Goal: Task Accomplishment & Management: Manage account settings

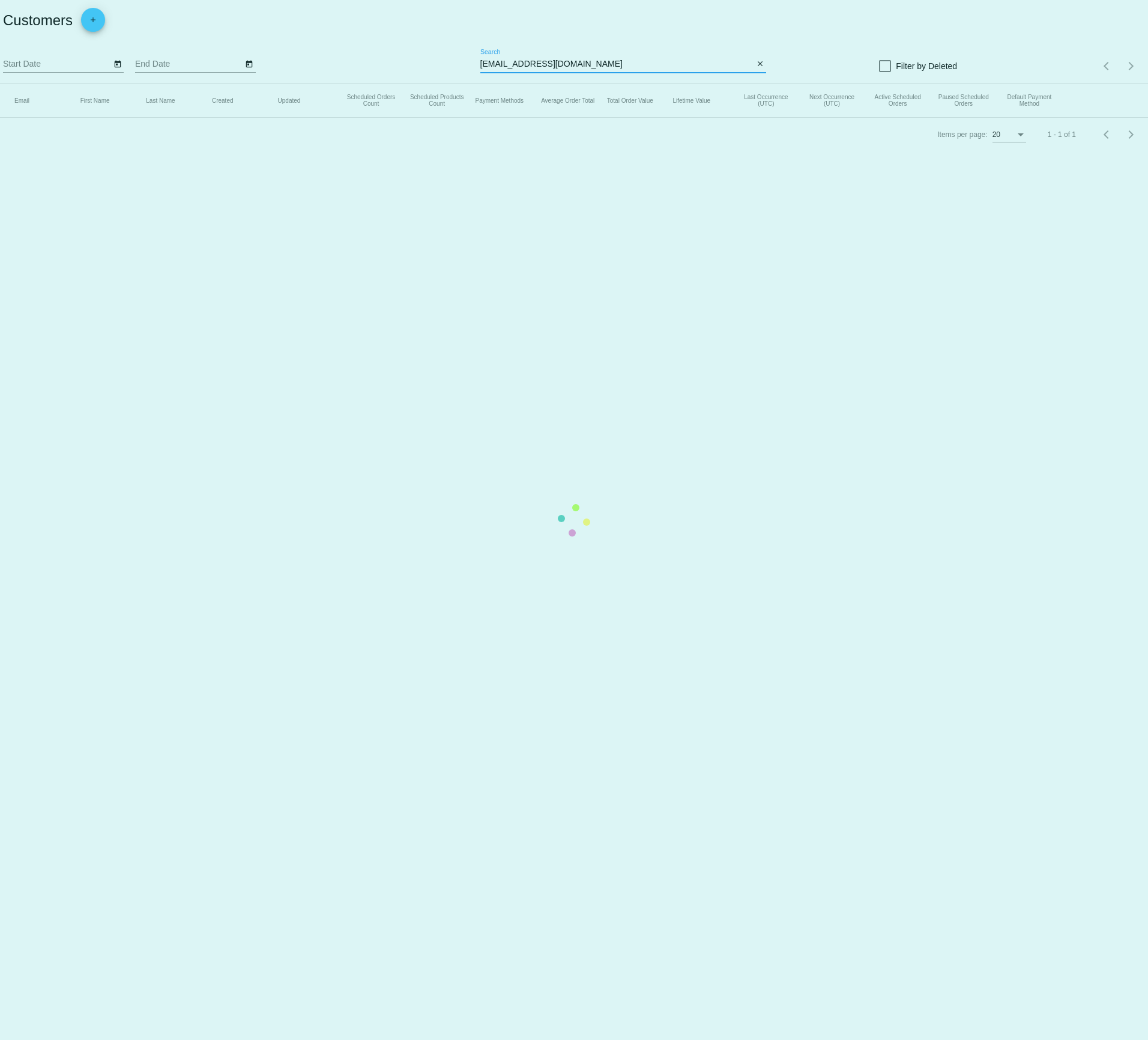
click at [541, 61] on app-dashboard-customers "Customers add Start Date End Date [EMAIL_ADDRESS][DOMAIN_NAME] Search close Fil…" at bounding box center [574, 76] width 1148 height 151
click at [541, 84] on mat-table "Email First Name Last Name Created Updated Scheduled Orders Count Scheduled Pro…" at bounding box center [574, 101] width 1148 height 34
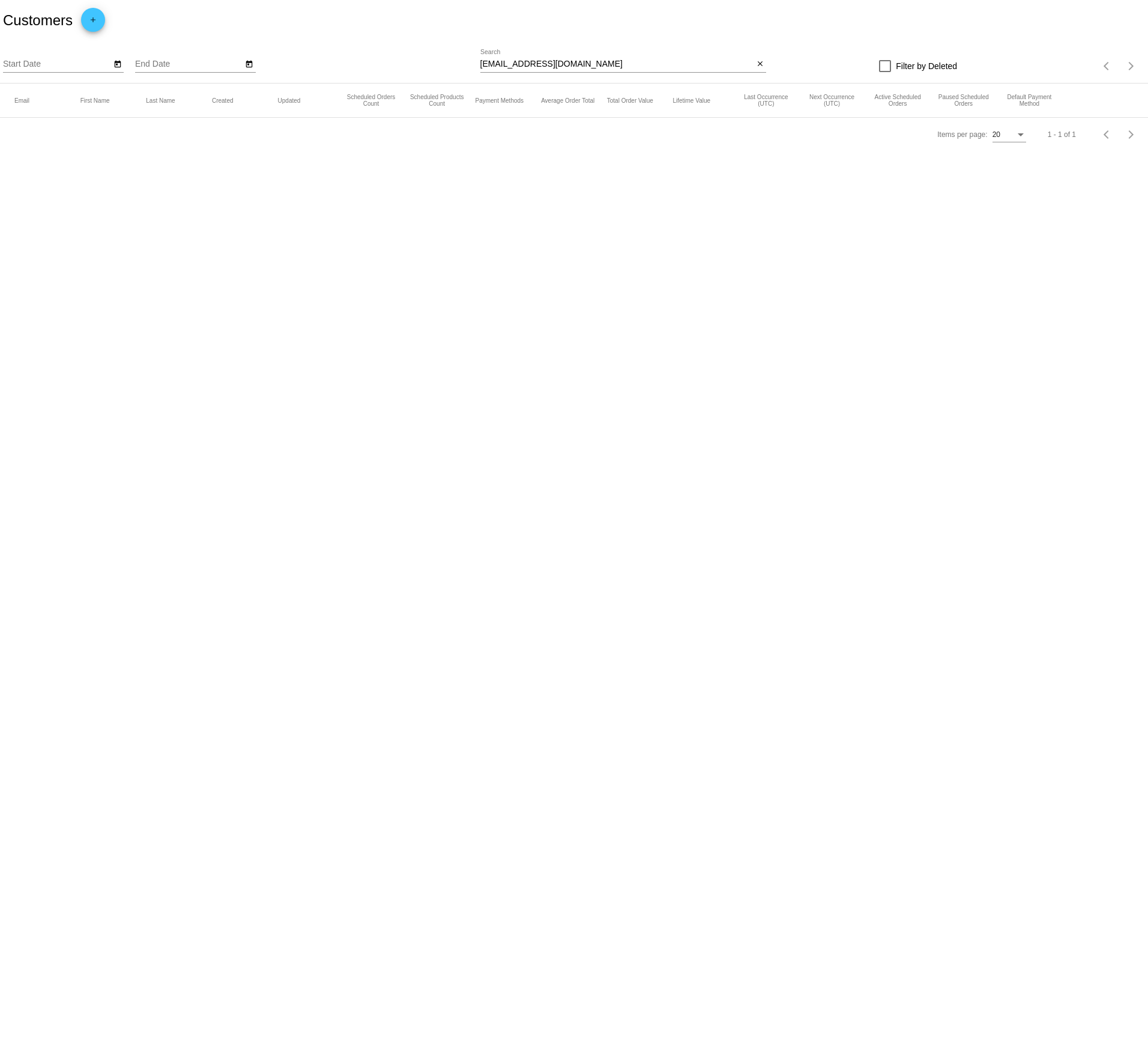
click at [541, 61] on input "[EMAIL_ADDRESS][DOMAIN_NAME]" at bounding box center [617, 65] width 274 height 10
click at [536, 68] on input "[EMAIL_ADDRESS][DOMAIN_NAME]" at bounding box center [617, 65] width 274 height 10
paste input "mellamb"
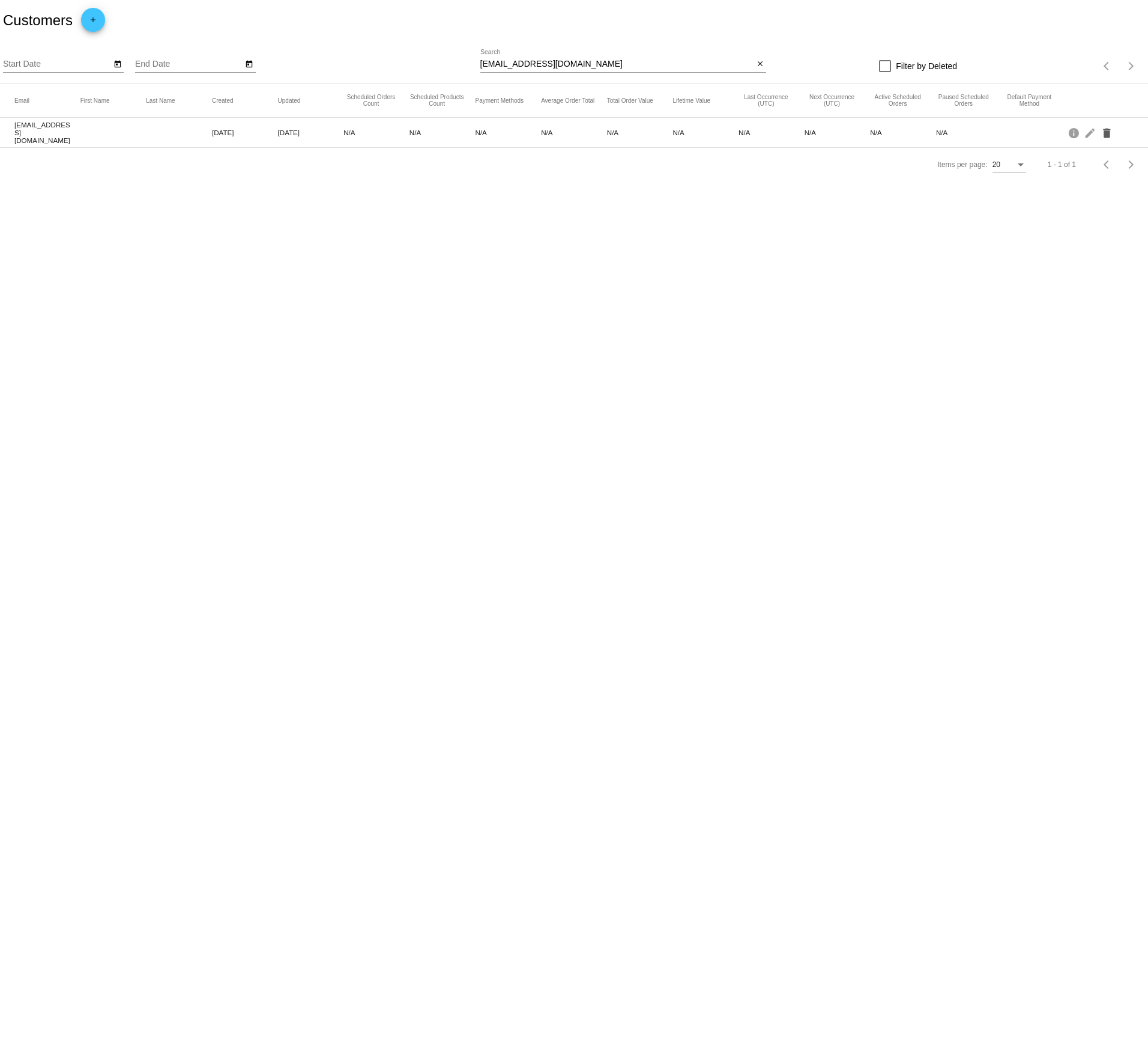
click at [1108, 138] on mat-icon "delete" at bounding box center [1108, 132] width 14 height 19
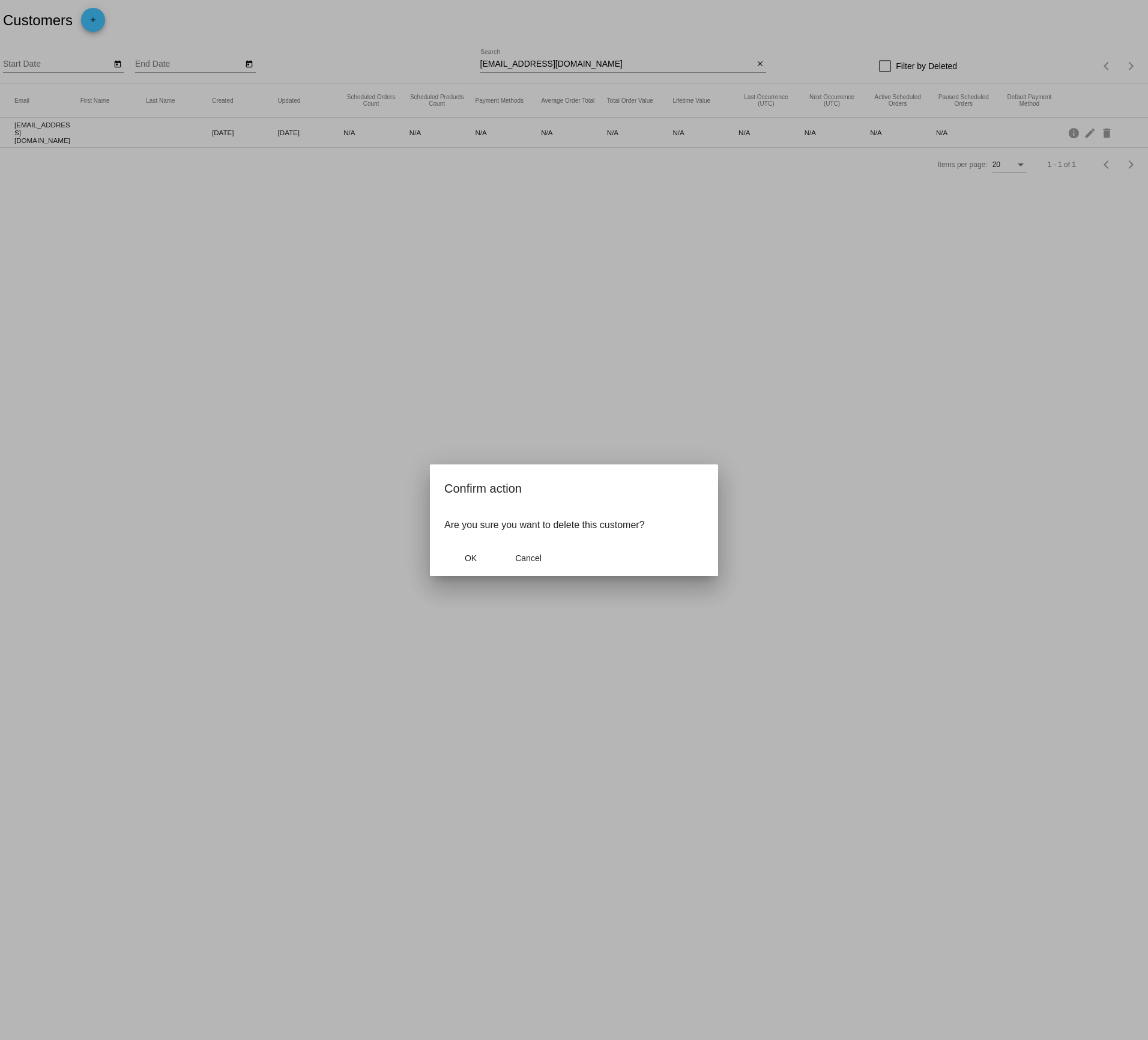
click at [461, 528] on p "Are you sure you want to delete this customer?" at bounding box center [574, 524] width 260 height 11
click at [461, 554] on button "OK" at bounding box center [471, 558] width 53 height 22
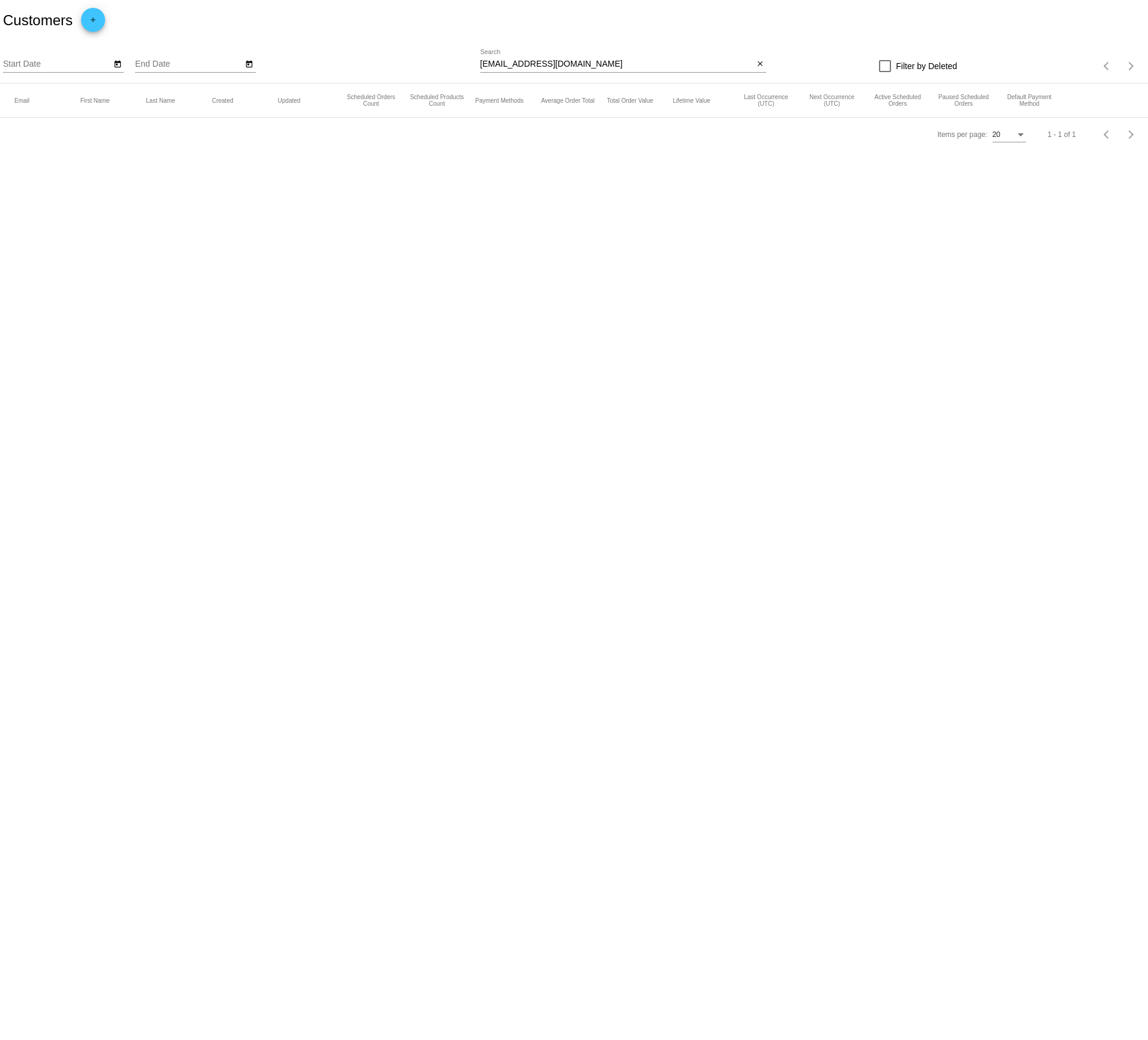
click at [632, 56] on div "[EMAIL_ADDRESS][DOMAIN_NAME] Search" at bounding box center [617, 62] width 274 height 24
click at [627, 64] on input "[EMAIL_ADDRESS][DOMAIN_NAME]" at bounding box center [617, 65] width 274 height 10
click at [627, 63] on input "[EMAIL_ADDRESS][DOMAIN_NAME]" at bounding box center [617, 65] width 274 height 10
paste input "[PERSON_NAME][EMAIL_ADDRESS]"
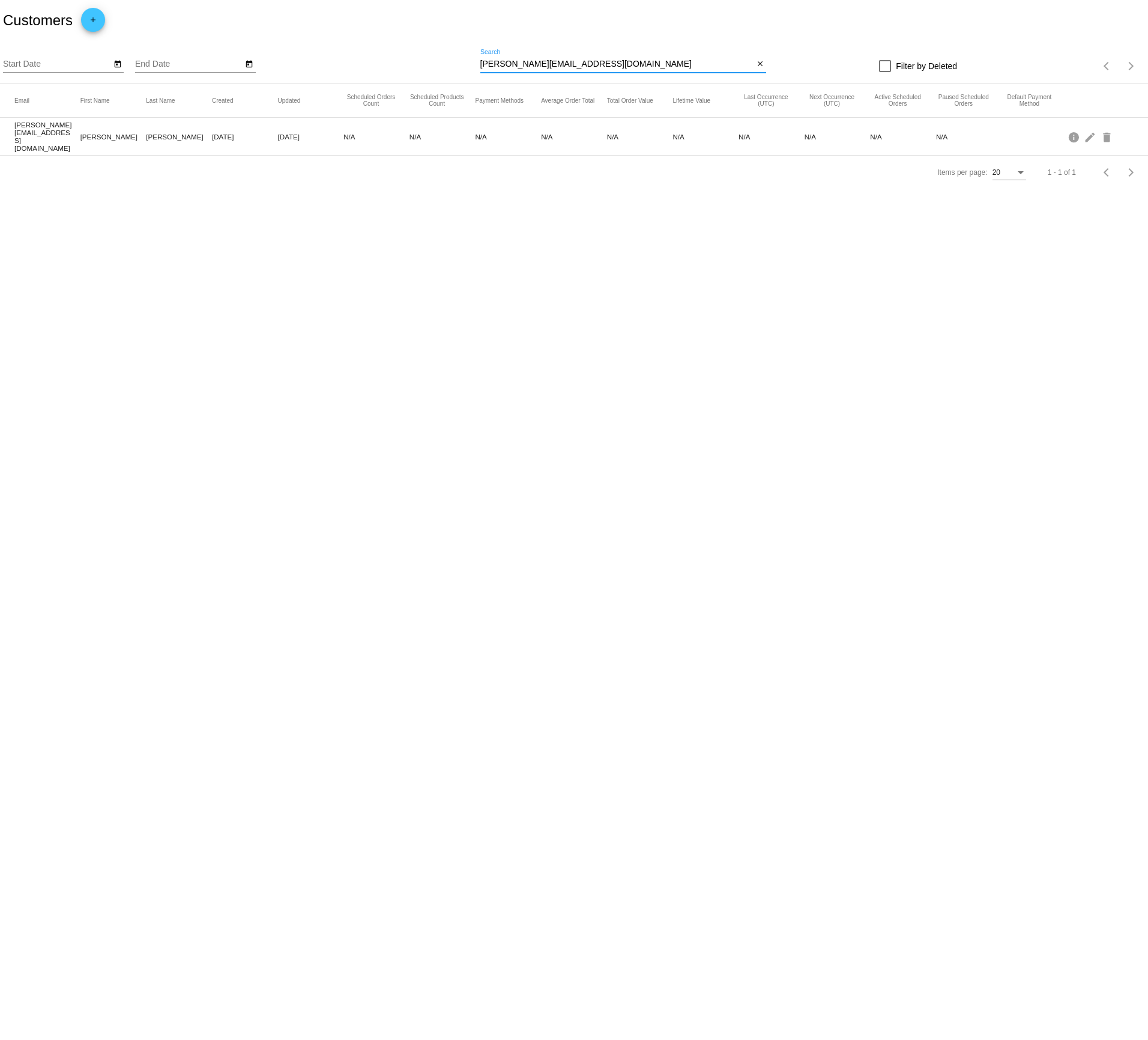
click at [525, 58] on div "[PERSON_NAME][EMAIL_ADDRESS][DOMAIN_NAME] Search" at bounding box center [617, 62] width 274 height 24
click at [525, 66] on input "[PERSON_NAME][EMAIL_ADDRESS][DOMAIN_NAME]" at bounding box center [617, 65] width 274 height 10
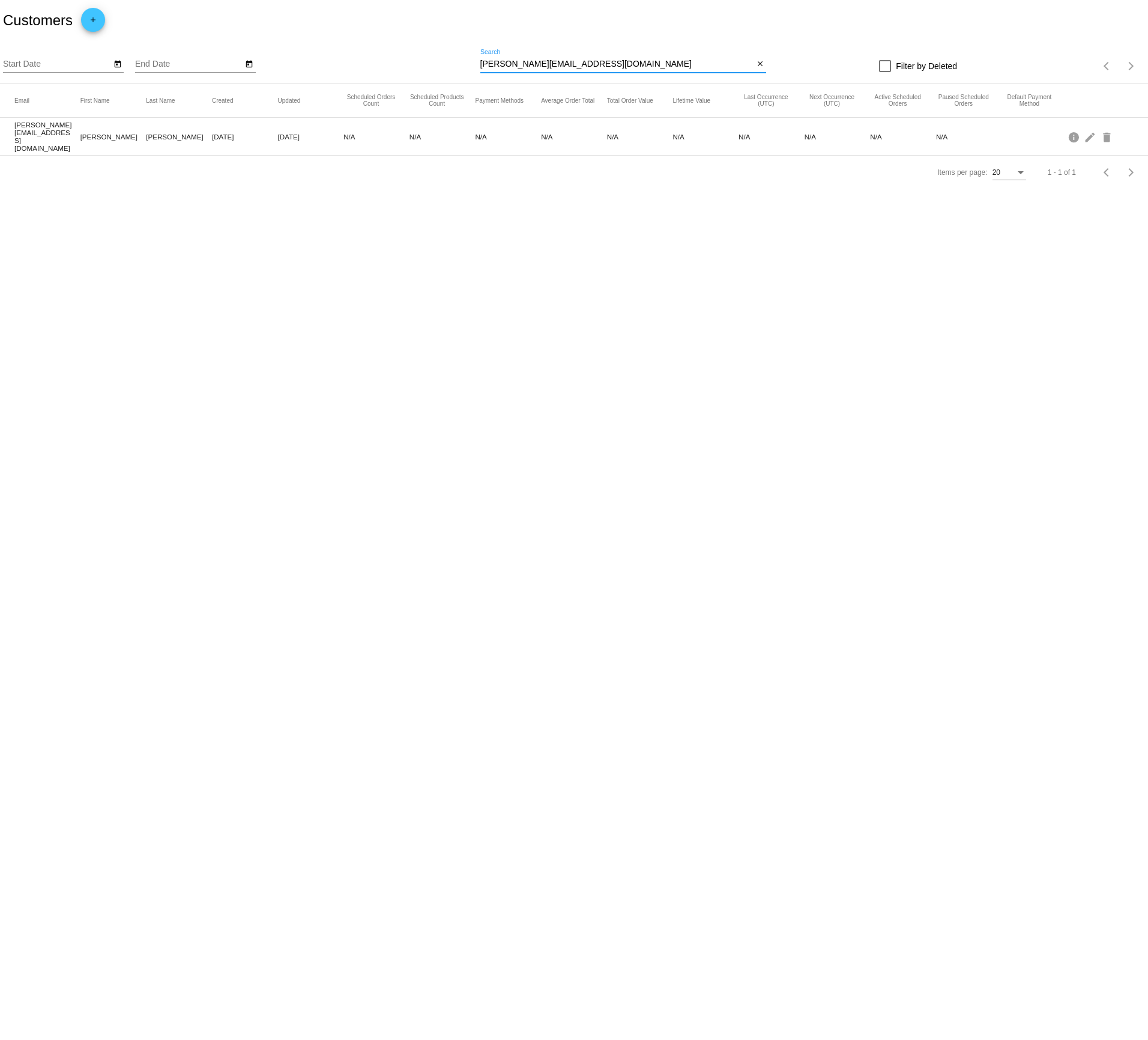
click at [525, 66] on input "[PERSON_NAME][EMAIL_ADDRESS][DOMAIN_NAME]" at bounding box center [617, 65] width 274 height 10
paste input "[EMAIL_ADDRESS]"
click at [513, 53] on div "[EMAIL_ADDRESS][DOMAIN_NAME] Search" at bounding box center [617, 62] width 274 height 24
click at [510, 62] on input "[EMAIL_ADDRESS][DOMAIN_NAME]" at bounding box center [617, 65] width 274 height 10
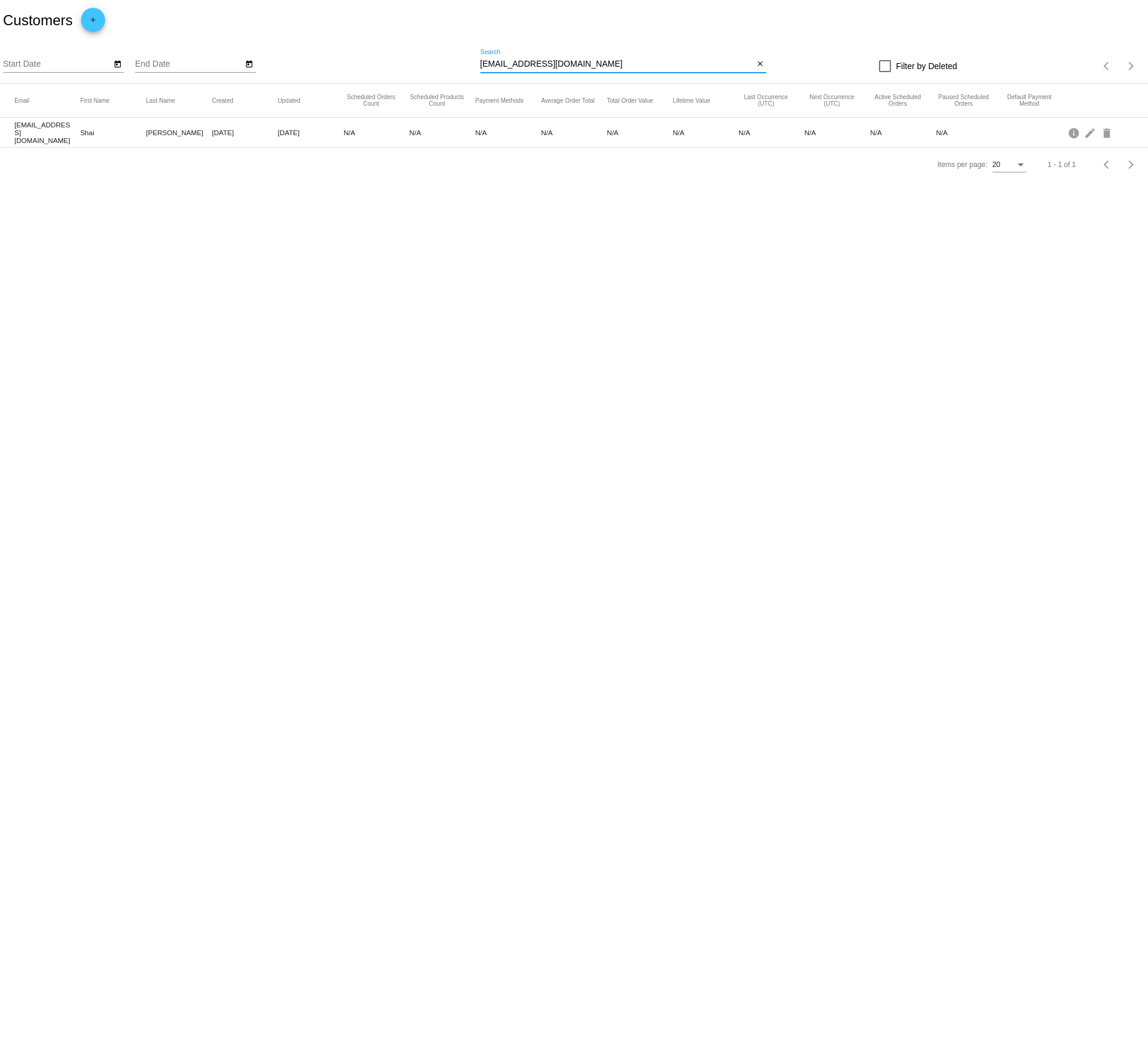
click at [510, 62] on input "[EMAIL_ADDRESS][DOMAIN_NAME]" at bounding box center [617, 65] width 274 height 10
paste input "[EMAIL_ADDRESS]"
type input "[EMAIL_ADDRESS][DOMAIN_NAME]"
